Goal: Obtain resource: Download file/media

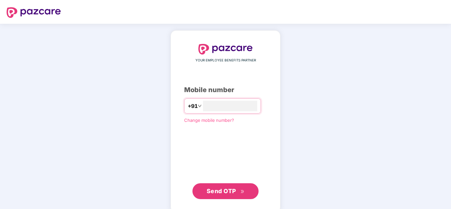
type input "**********"
click at [228, 192] on span "Send OTP" at bounding box center [221, 191] width 29 height 7
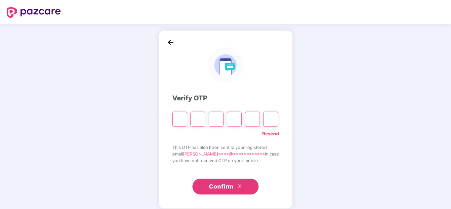
type input "*"
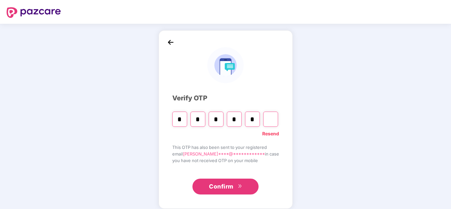
type input "*"
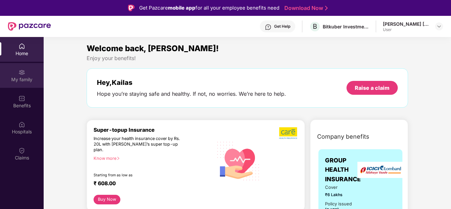
click at [18, 76] on div "My family" at bounding box center [22, 79] width 44 height 7
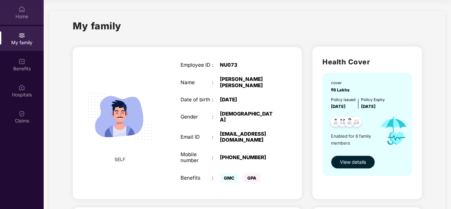
click at [23, 14] on div "Home" at bounding box center [22, 16] width 44 height 7
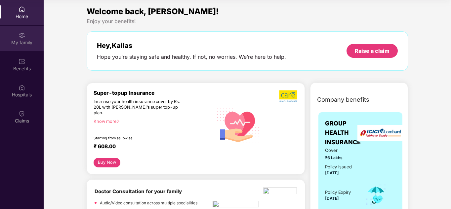
click at [21, 50] on div "My family" at bounding box center [22, 38] width 44 height 25
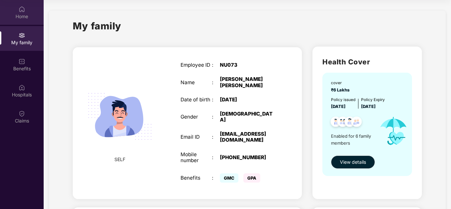
click at [22, 17] on div "Home" at bounding box center [22, 16] width 44 height 7
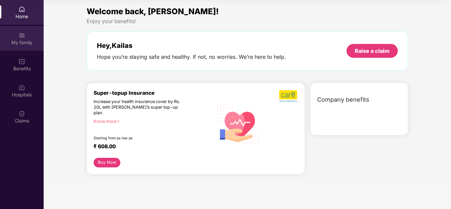
click at [24, 41] on div "My family" at bounding box center [22, 42] width 44 height 7
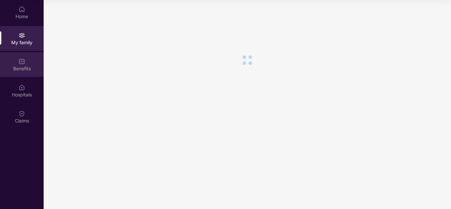
click at [19, 61] on img at bounding box center [22, 61] width 7 height 7
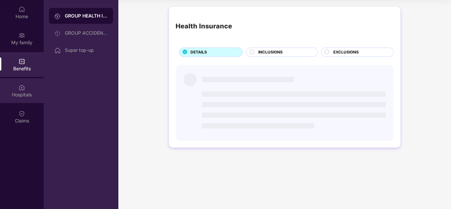
click at [22, 89] on img at bounding box center [22, 87] width 7 height 7
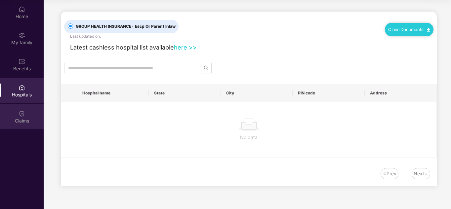
click at [18, 115] on div "Claims" at bounding box center [22, 116] width 44 height 25
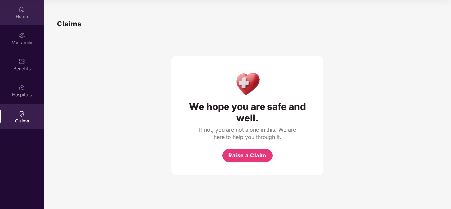
click at [19, 15] on div "Home" at bounding box center [22, 16] width 44 height 7
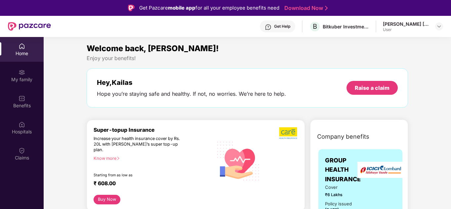
click at [419, 22] on div "[PERSON_NAME] [PERSON_NAME]" at bounding box center [406, 24] width 46 height 6
click at [438, 27] on img at bounding box center [438, 26] width 5 height 5
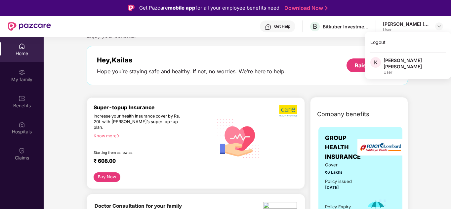
scroll to position [33, 0]
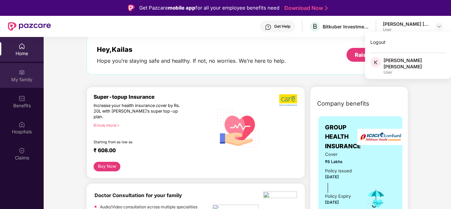
click at [15, 76] on div "My family" at bounding box center [22, 75] width 44 height 25
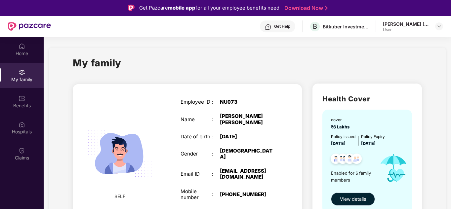
click at [354, 199] on span "View details" at bounding box center [353, 199] width 26 height 7
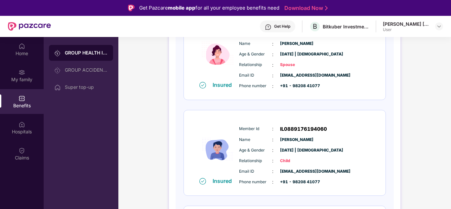
scroll to position [51, 0]
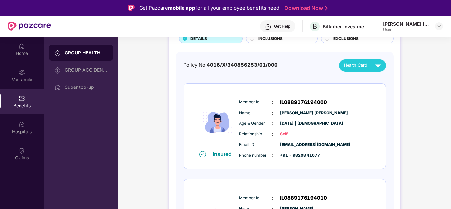
click at [302, 11] on link "Download Now" at bounding box center [304, 8] width 41 height 7
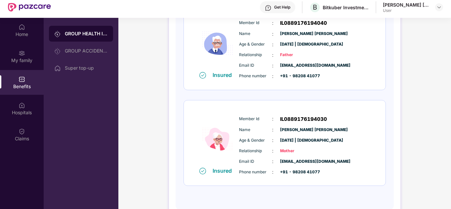
scroll to position [37, 0]
